Goal: Task Accomplishment & Management: Manage account settings

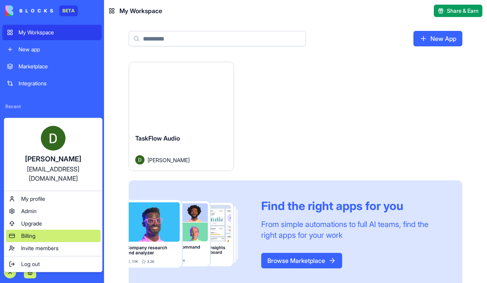
click at [34, 232] on span "Billing" at bounding box center [28, 236] width 14 height 8
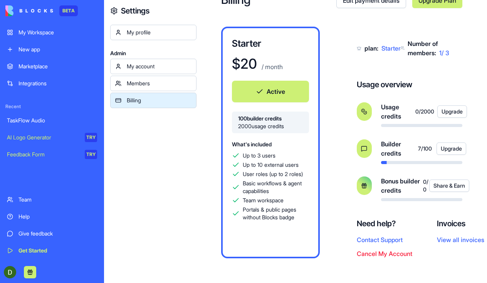
scroll to position [37, 0]
click at [251, 92] on button "Active" at bounding box center [270, 92] width 77 height 22
click at [377, 254] on button "Cancel My Account" at bounding box center [385, 253] width 56 height 9
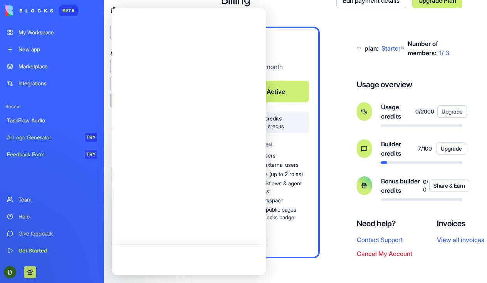
scroll to position [0, 0]
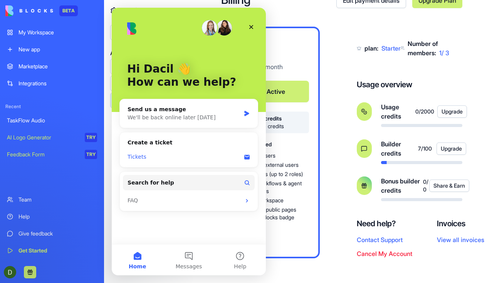
click at [135, 157] on div "Tickets" at bounding box center [184, 157] width 113 height 8
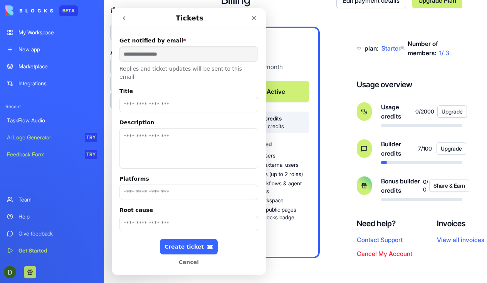
click at [133, 97] on input "Title" at bounding box center [188, 104] width 139 height 15
click at [182, 254] on button "Cancel" at bounding box center [189, 261] width 58 height 15
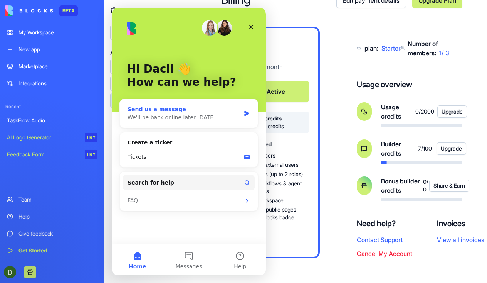
click at [182, 117] on div "We'll be back online later [DATE]" at bounding box center [184, 117] width 113 height 8
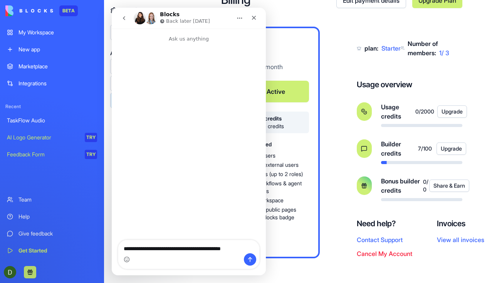
type textarea "**********"
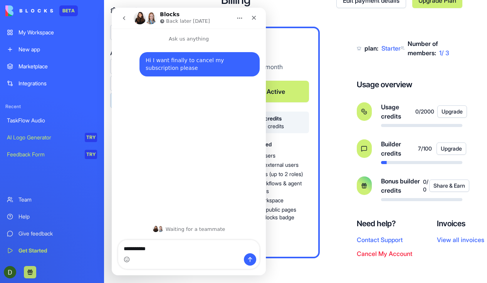
type textarea "**********"
click at [317, 193] on div "Starter $ 20 / month Active 100 builder credits 2000 usage credits What's inclu…" at bounding box center [270, 142] width 99 height 231
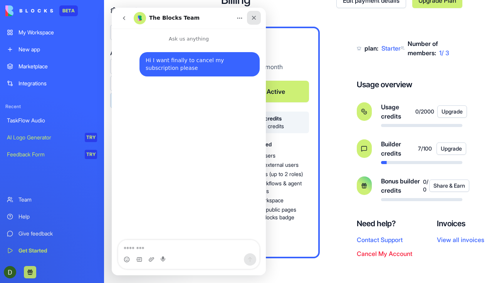
click at [253, 19] on icon "Close" at bounding box center [254, 18] width 6 height 6
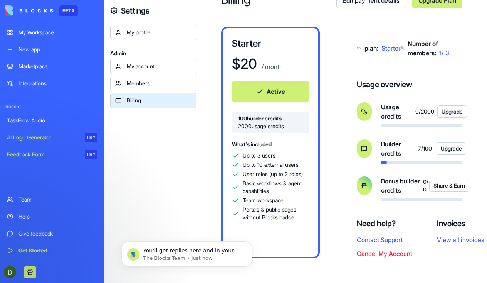
click at [273, 92] on button "Active" at bounding box center [270, 92] width 77 height 22
click at [274, 89] on button "Active" at bounding box center [270, 92] width 77 height 22
click at [291, 84] on button "Active" at bounding box center [270, 92] width 77 height 22
click at [396, 253] on button "Cancel My Account" at bounding box center [385, 253] width 56 height 9
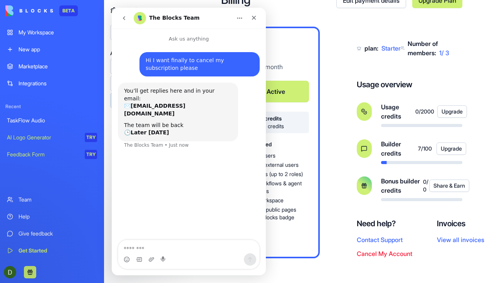
click at [195, 246] on textarea "Message…" at bounding box center [188, 246] width 141 height 13
type textarea "**********"
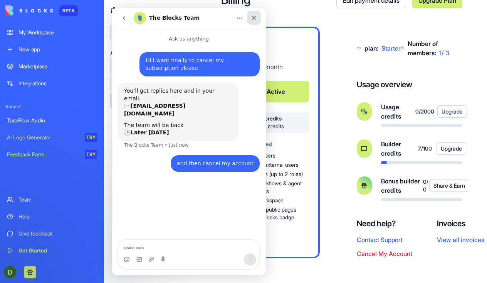
click at [252, 14] on div "Close" at bounding box center [254, 18] width 14 height 14
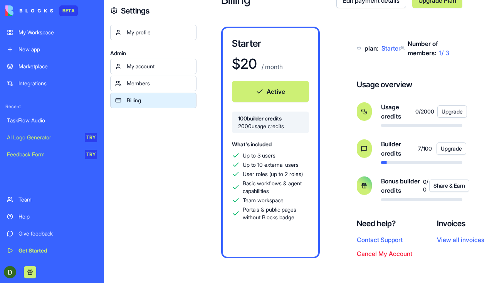
click at [379, 251] on button "Cancel My Account" at bounding box center [385, 253] width 56 height 9
